Goal: Navigation & Orientation: Find specific page/section

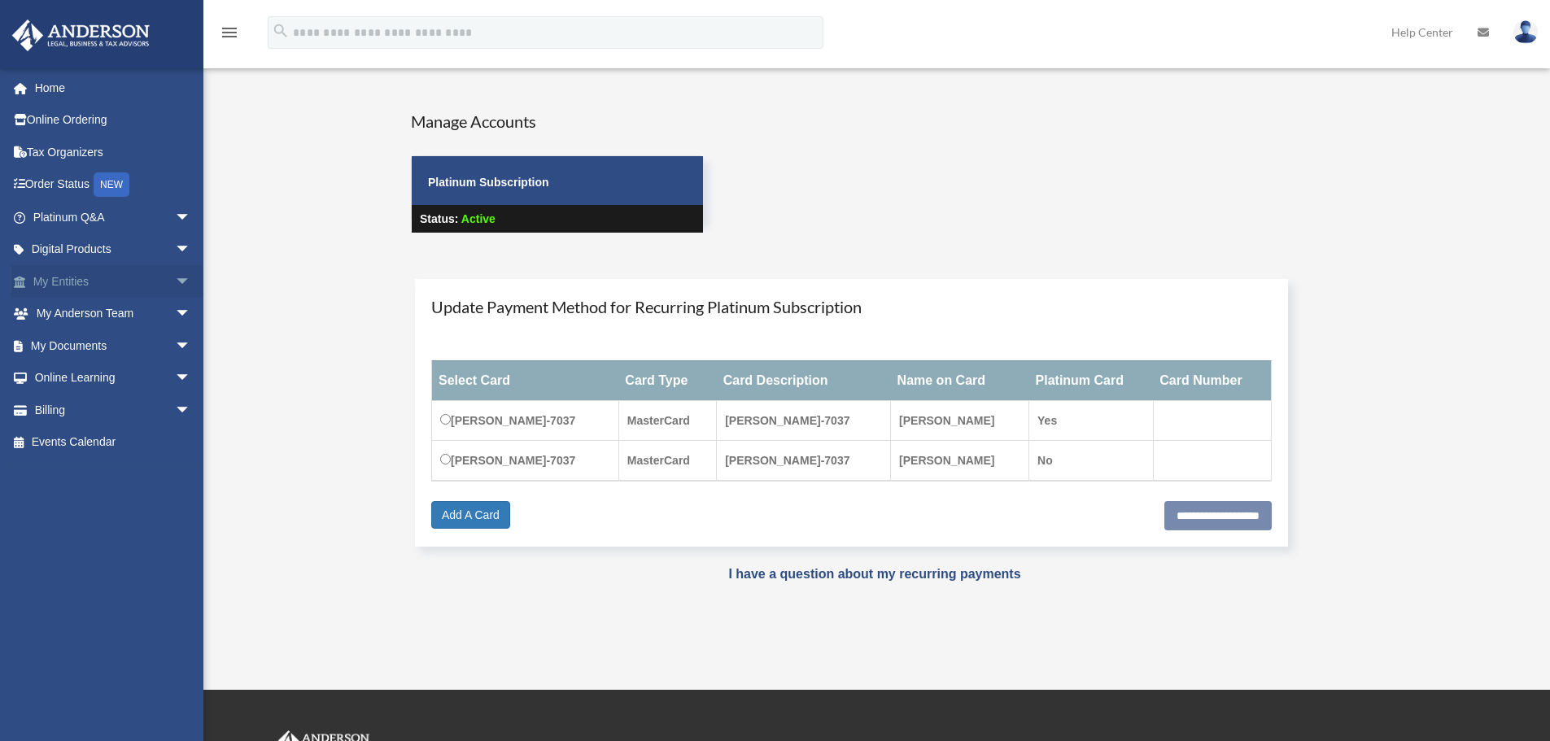
click at [72, 278] on link "My Entities arrow_drop_down" at bounding box center [113, 281] width 204 height 33
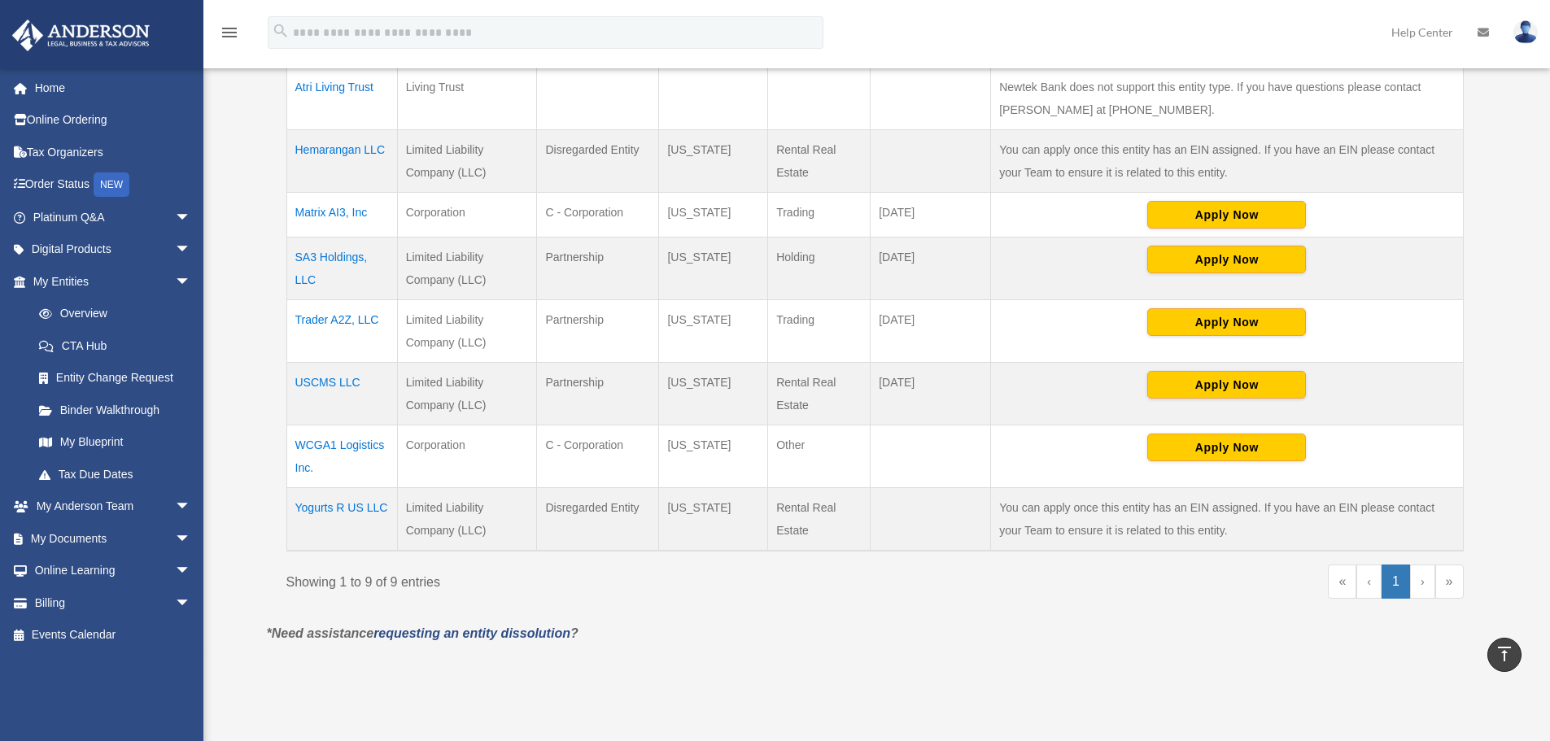
scroll to position [325, 0]
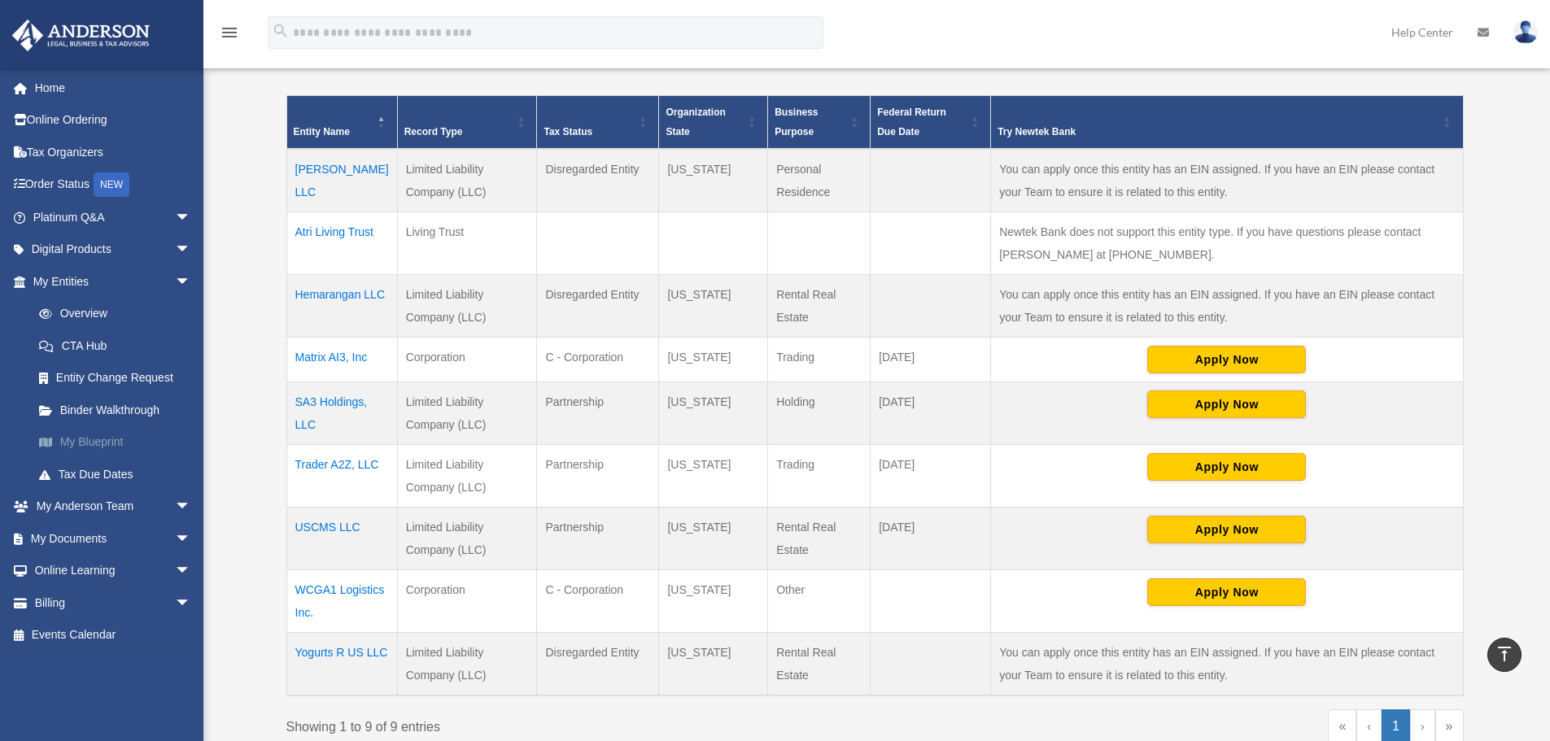
click at [91, 443] on link "My Blueprint" at bounding box center [119, 442] width 193 height 33
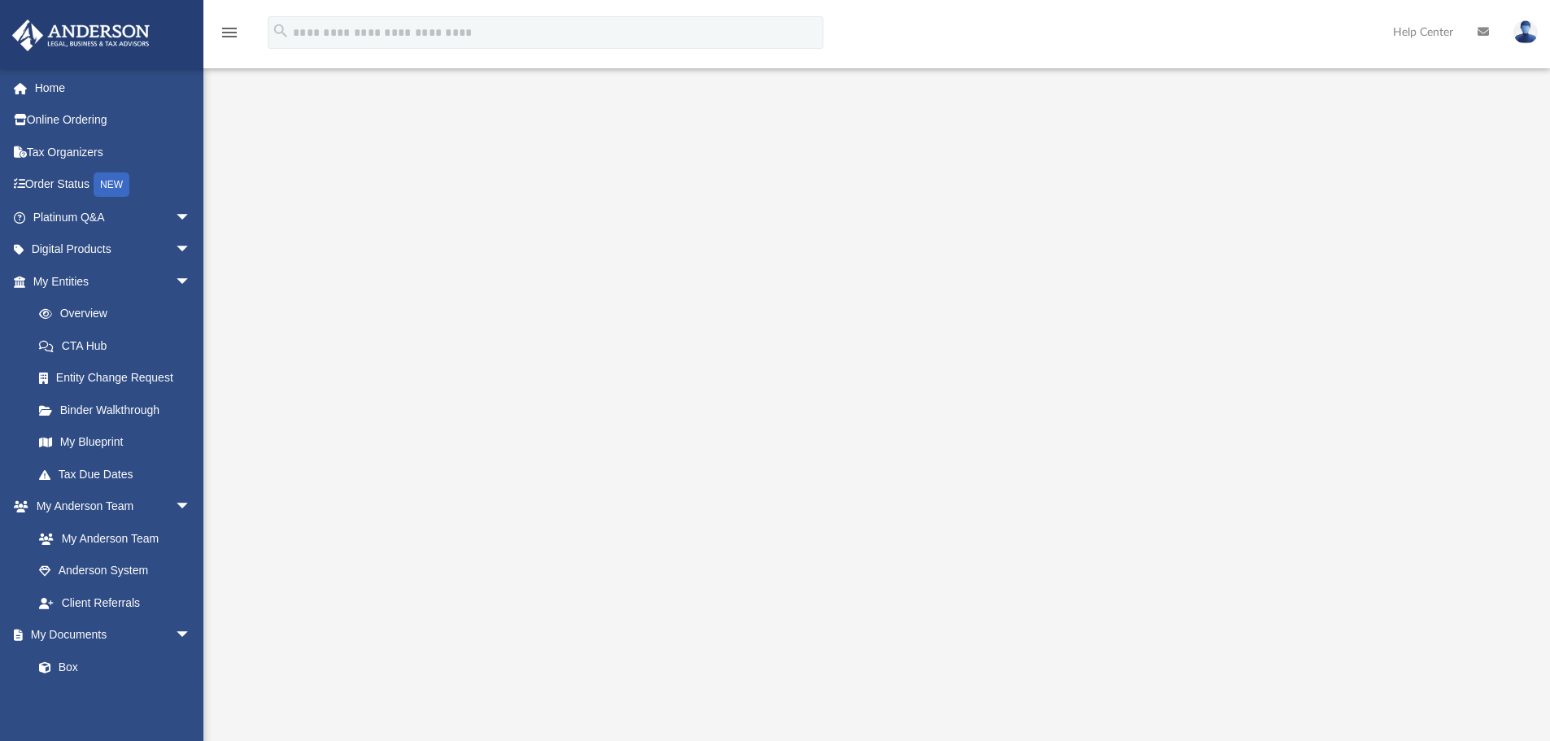
click at [1416, 324] on div at bounding box center [877, 438] width 1212 height 651
